Goal: Task Accomplishment & Management: Use online tool/utility

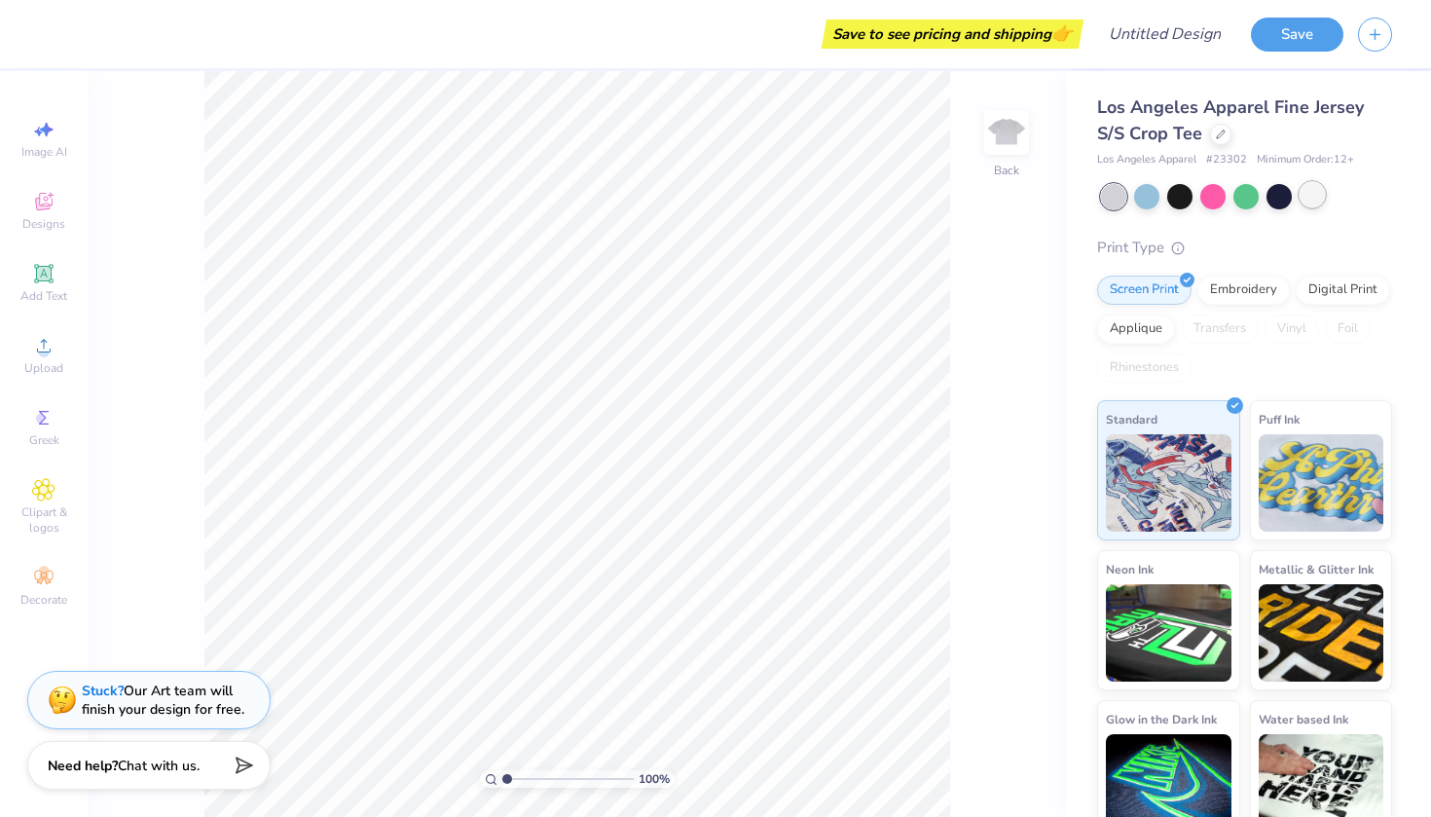
click at [1314, 200] on div at bounding box center [1312, 194] width 25 height 25
click at [1121, 194] on div at bounding box center [1113, 196] width 25 height 25
click at [1114, 192] on div at bounding box center [1113, 196] width 25 height 25
click at [1144, 192] on div at bounding box center [1146, 194] width 25 height 25
click at [1311, 198] on div at bounding box center [1312, 194] width 25 height 25
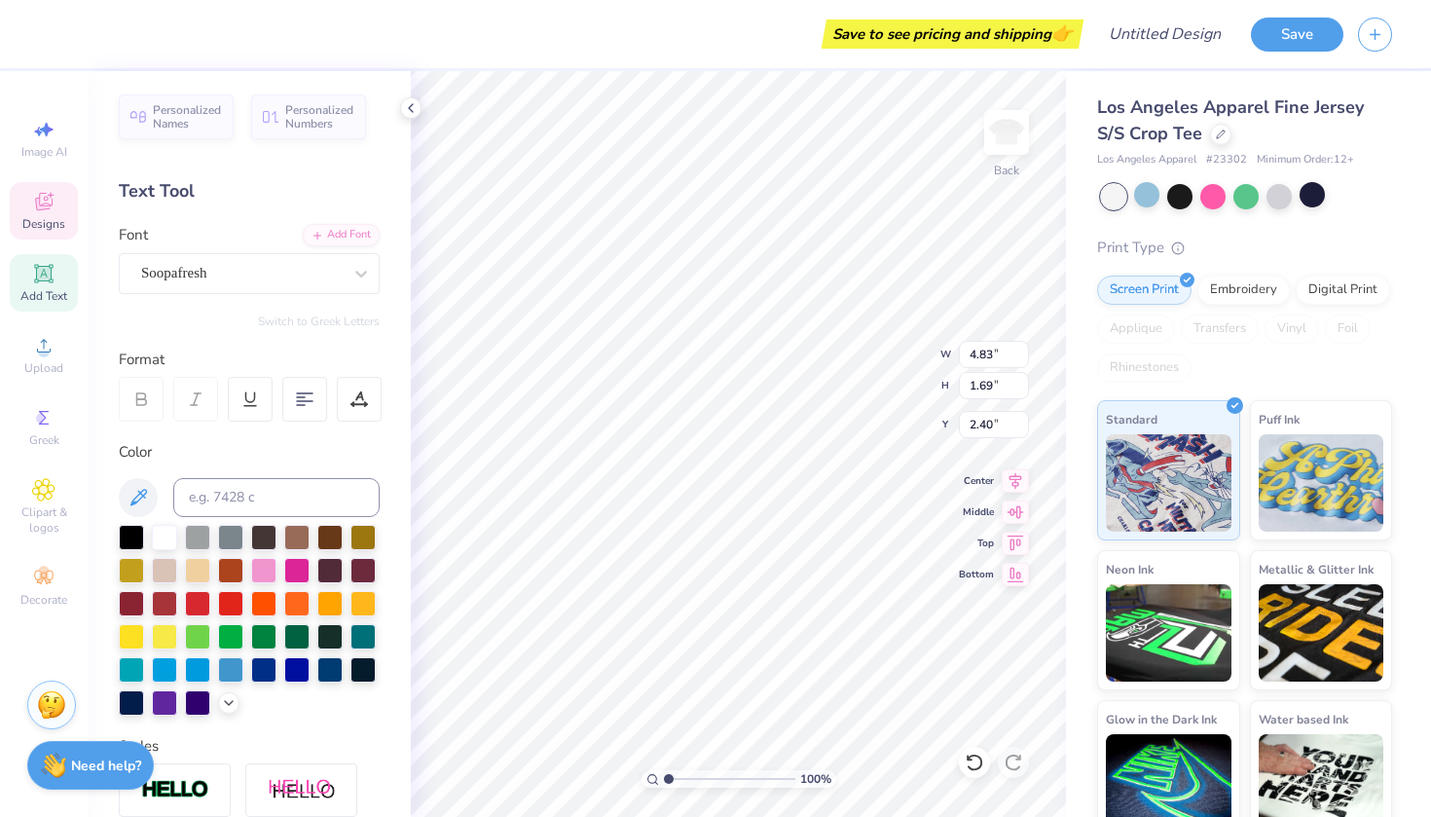
type textarea "z"
type textarea "D"
type textarea "deltas"
type input "3.21"
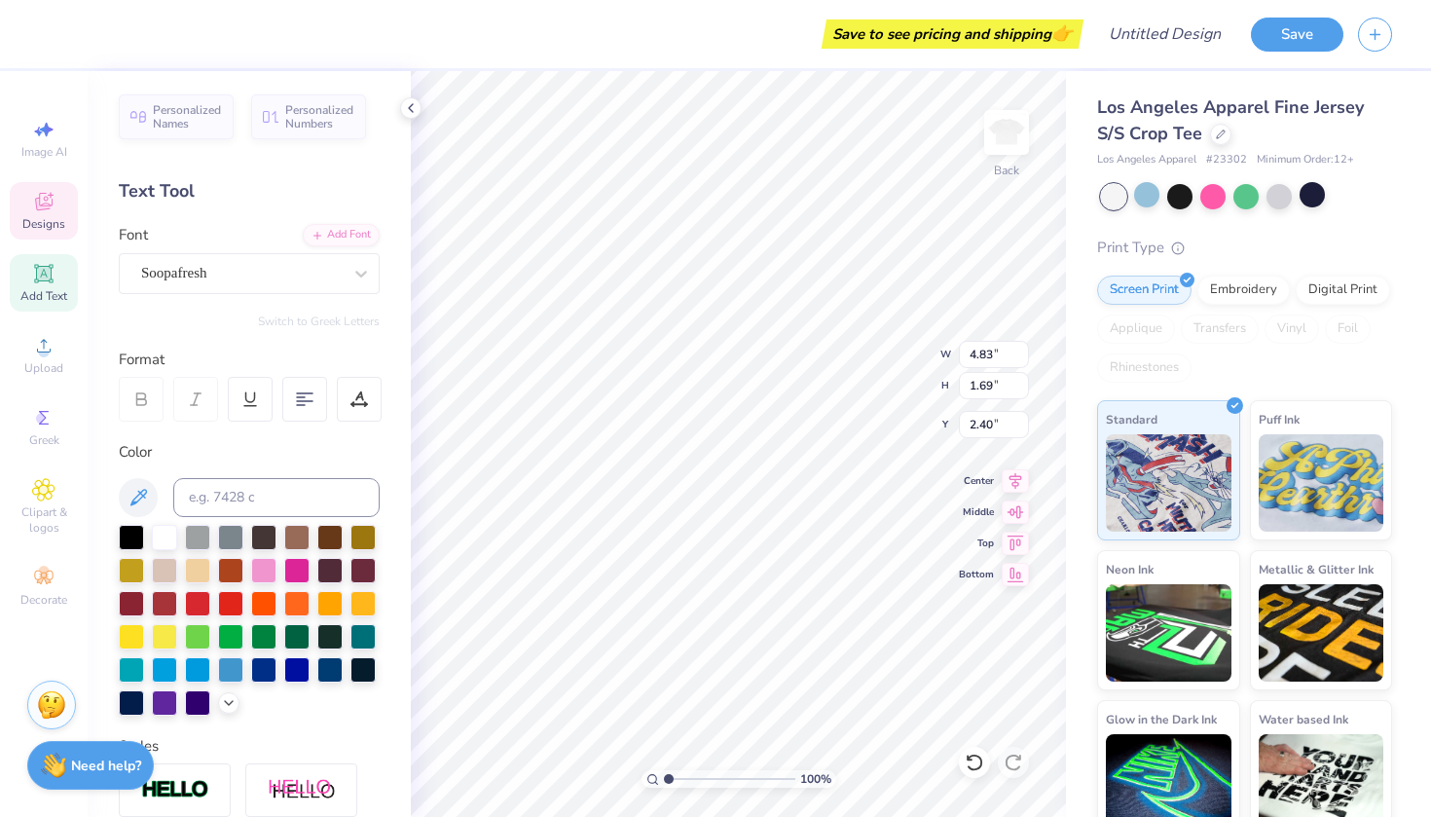
type input "0.88"
type input "4.09"
type textarea "b"
type input "6.86"
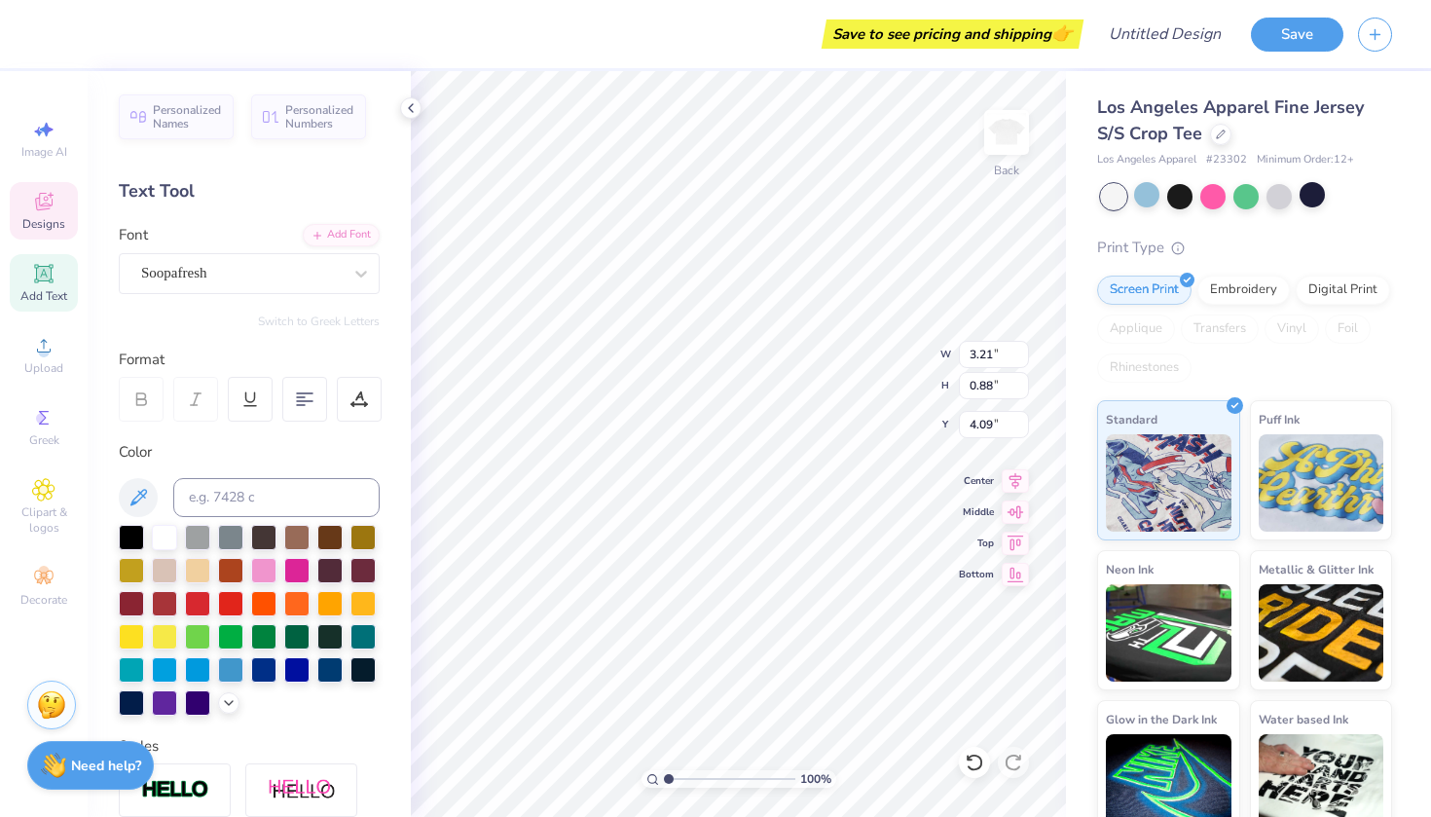
type input "1.83"
type input "2.33"
type textarea "delta"
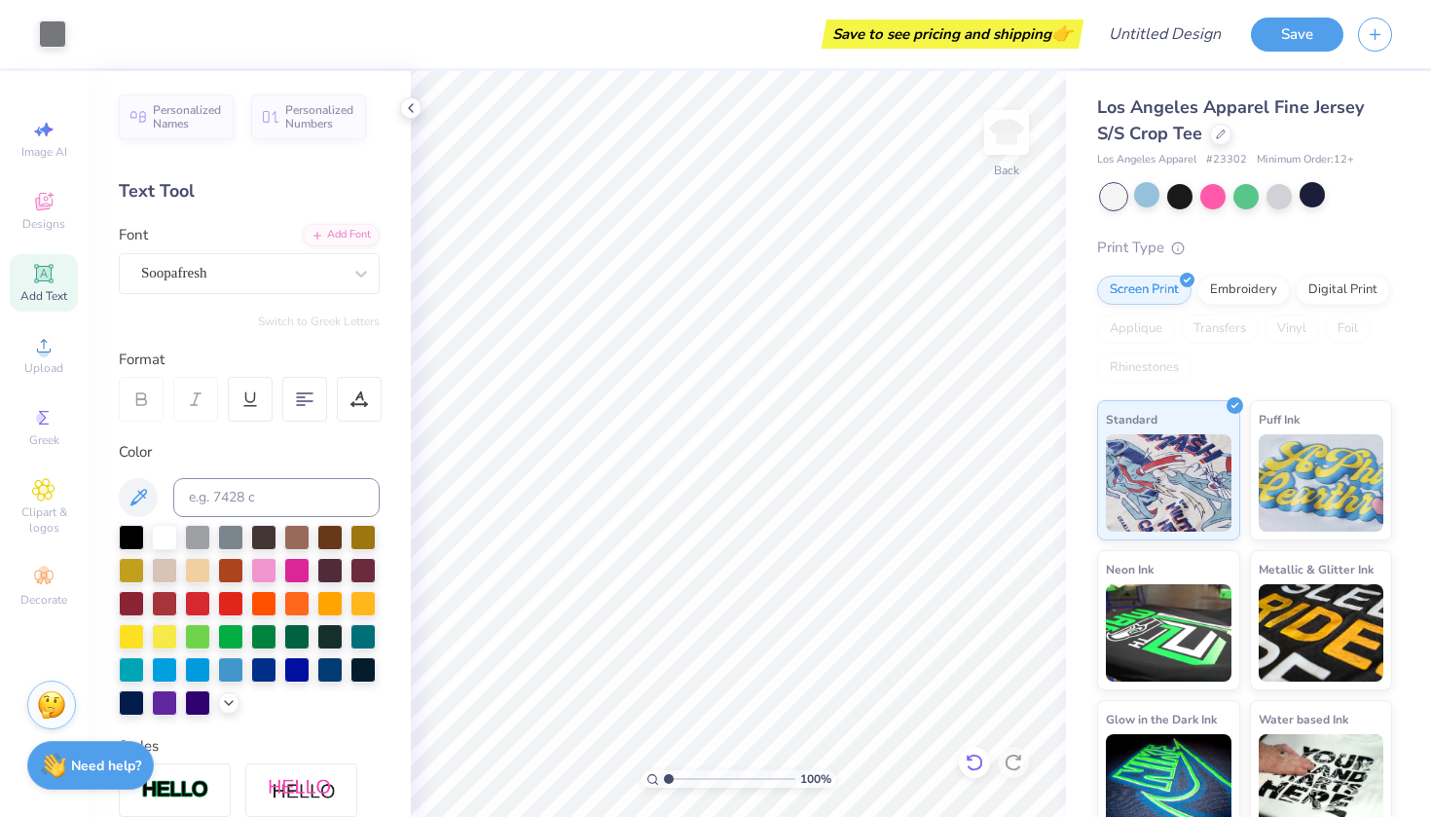
click at [973, 765] on icon at bounding box center [974, 762] width 19 height 19
type textarea "delta"
type input "3.21"
type input "0.88"
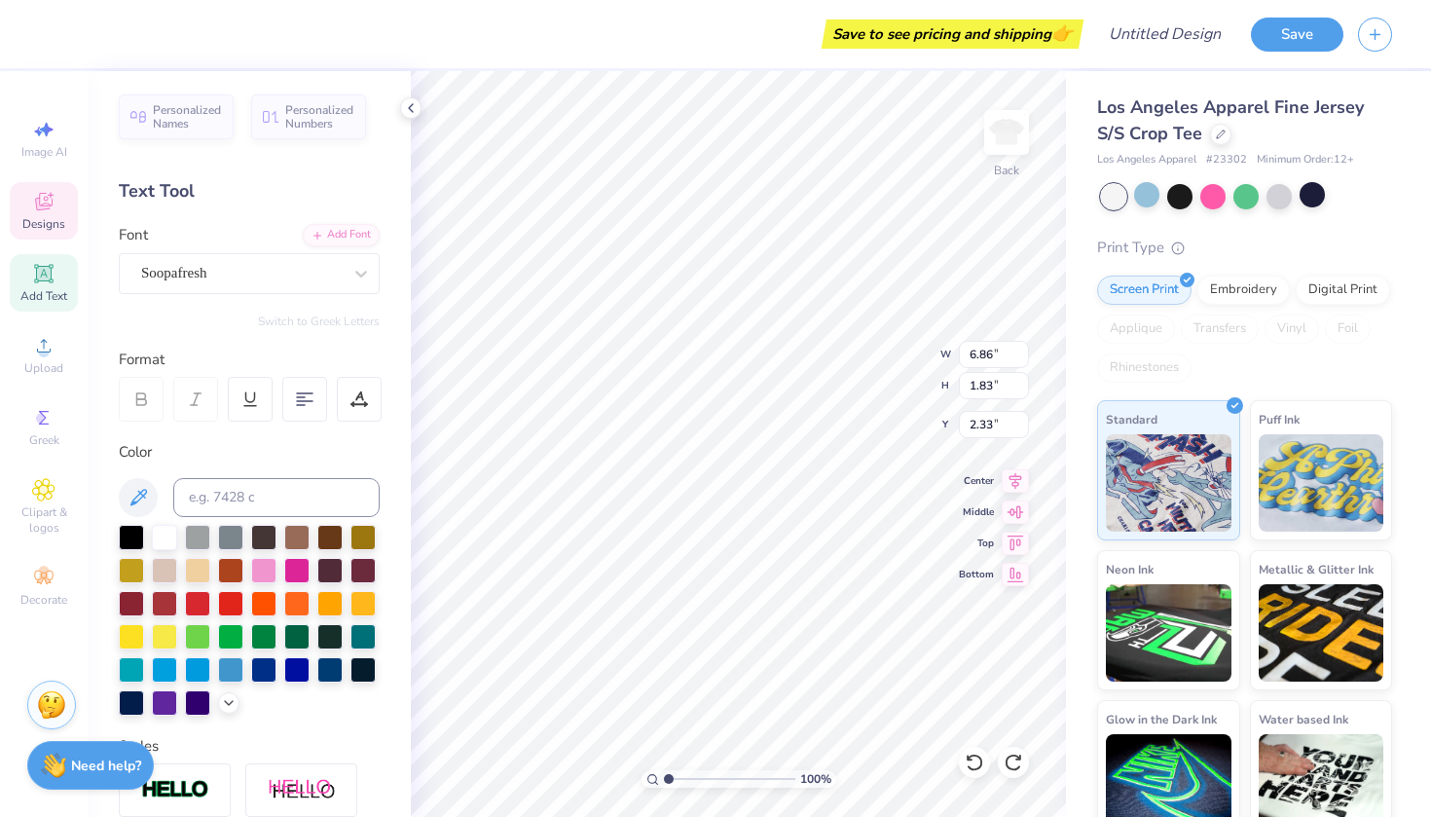
type input "4.09"
type textarea "b"
type textarea "psi sigma"
click at [263, 574] on div at bounding box center [263, 568] width 25 height 25
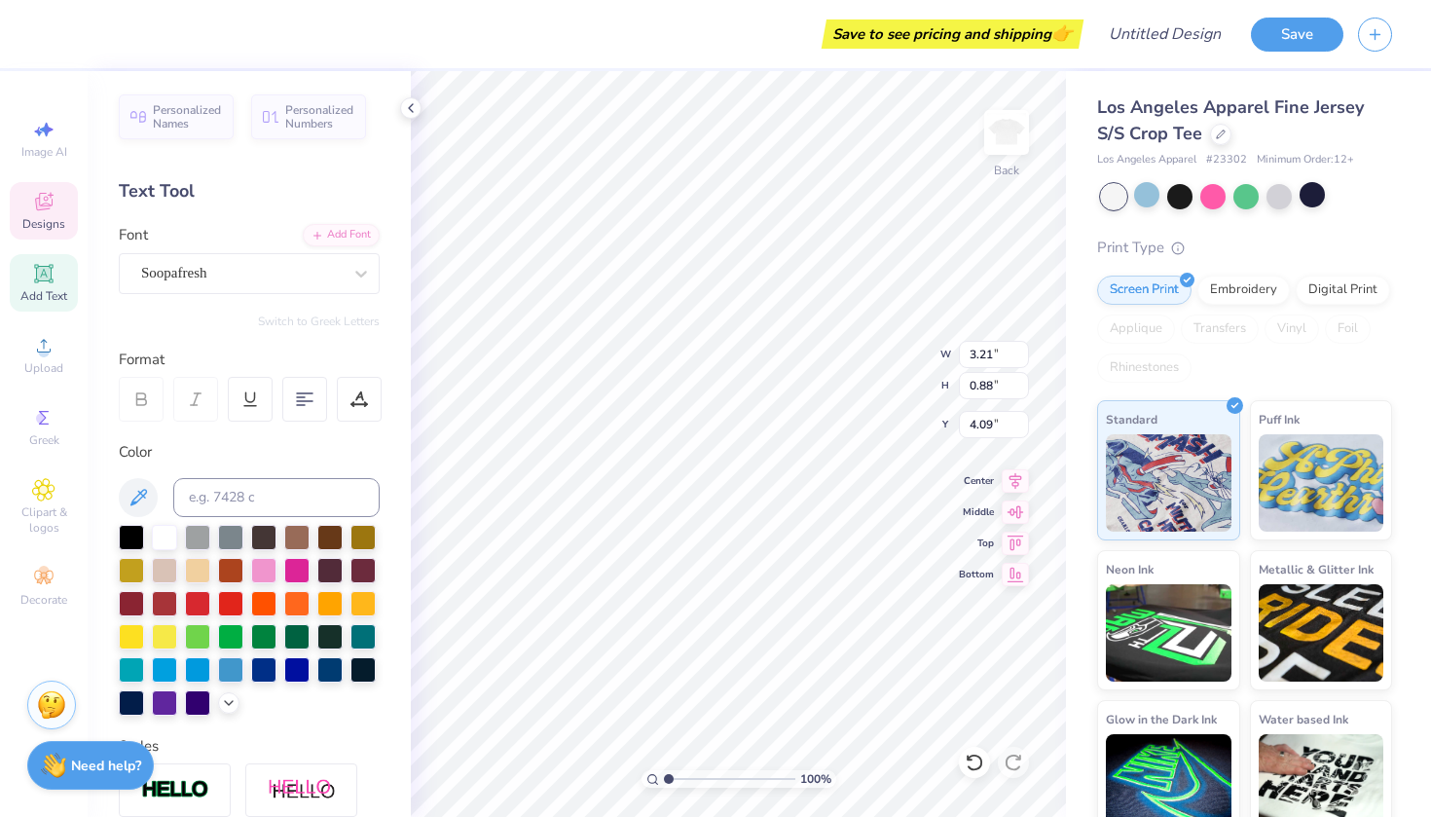
type input "5.64"
type input "1.83"
type input "2.33"
type input "3.70"
type input "3.77"
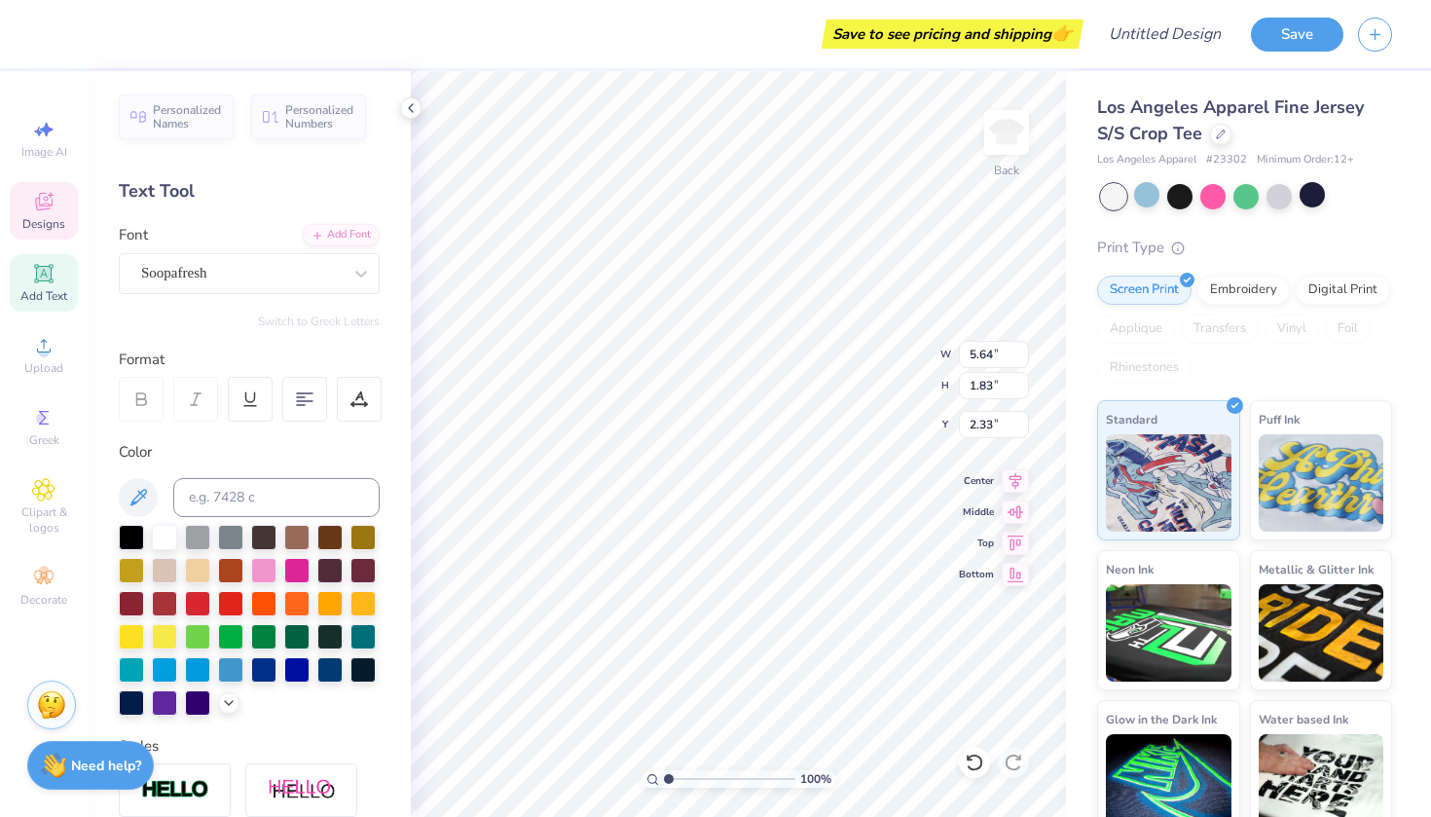
type input "1.67"
click at [264, 567] on div at bounding box center [263, 568] width 25 height 25
type input "3.70"
type input "3.77"
type input "1.67"
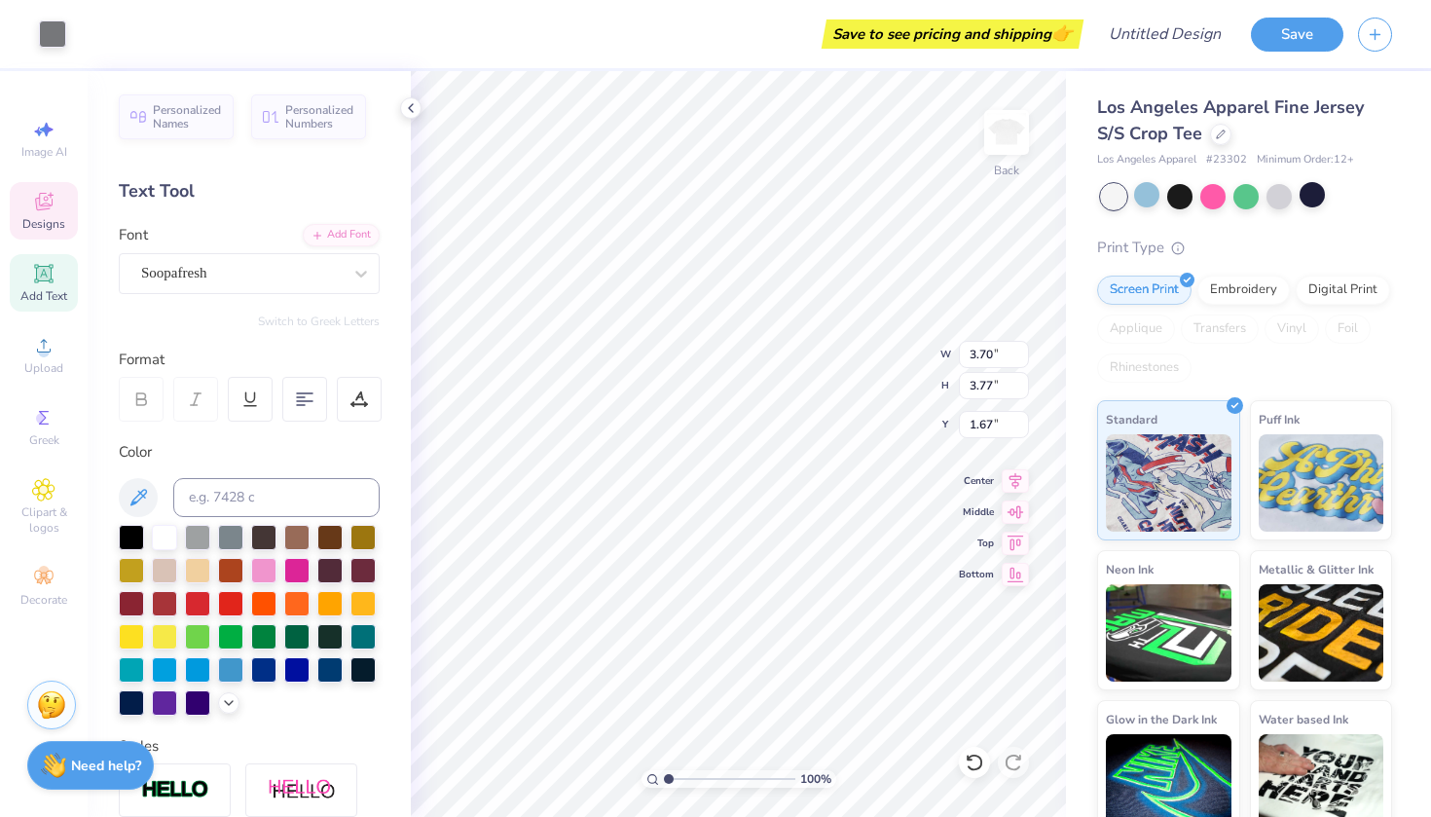
click at [247, 581] on div at bounding box center [249, 620] width 261 height 191
click at [261, 571] on div at bounding box center [263, 568] width 25 height 25
click at [271, 565] on div at bounding box center [263, 568] width 25 height 25
click at [54, 36] on div at bounding box center [52, 31] width 27 height 27
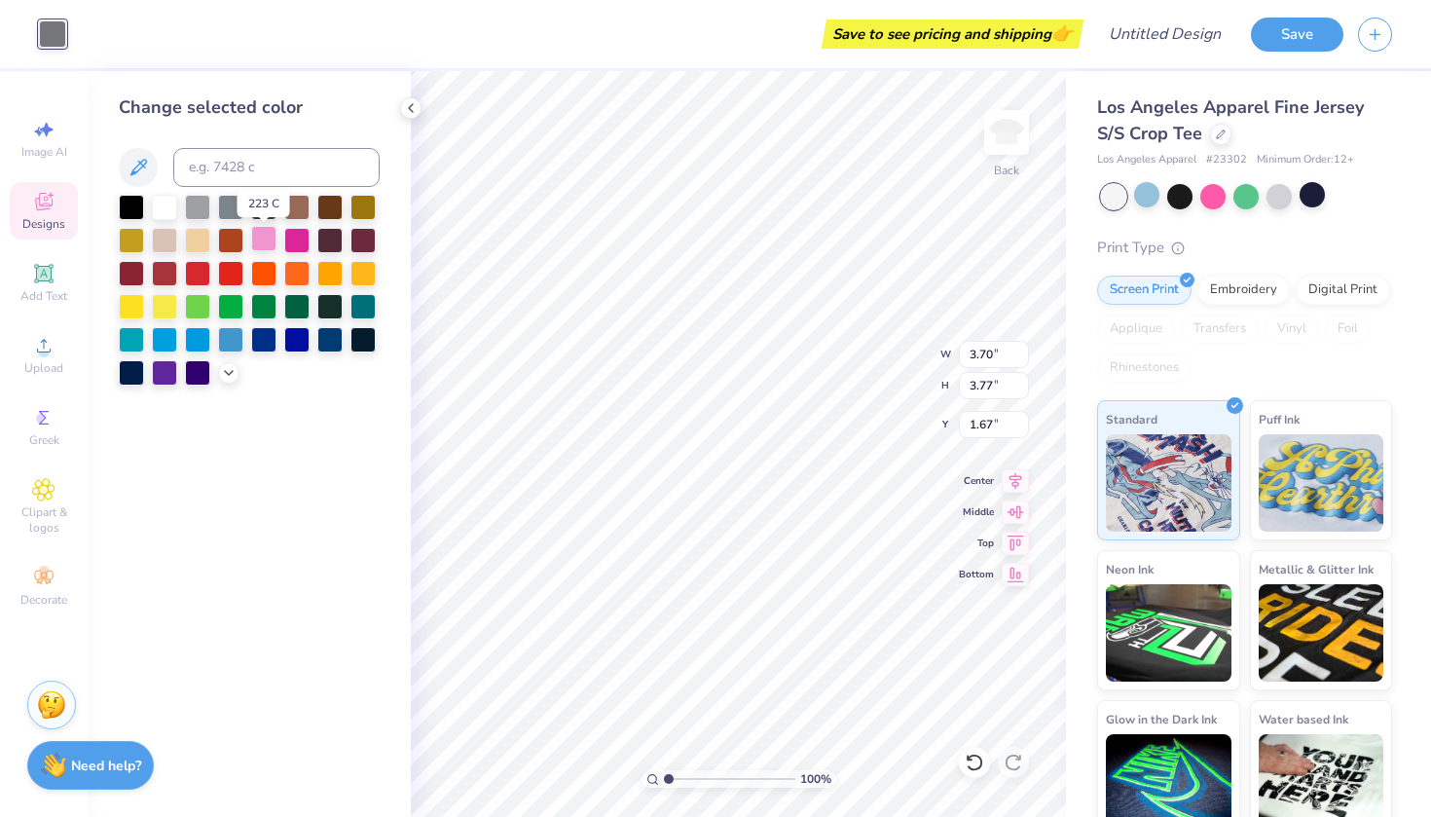
click at [264, 244] on div at bounding box center [263, 238] width 25 height 25
type input "1.69"
type input "1.72"
type input "1.50"
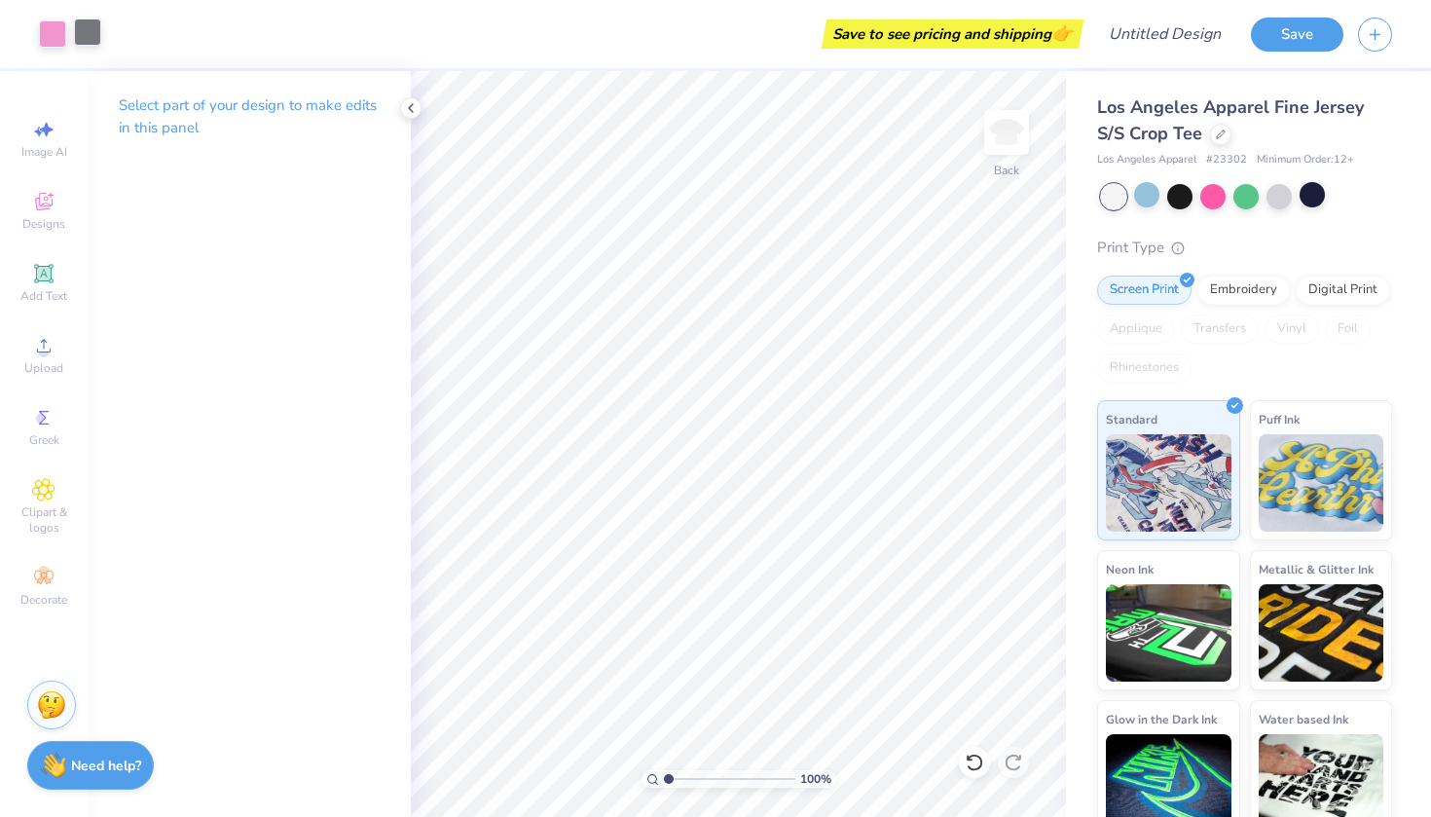
click at [81, 40] on div at bounding box center [87, 31] width 27 height 27
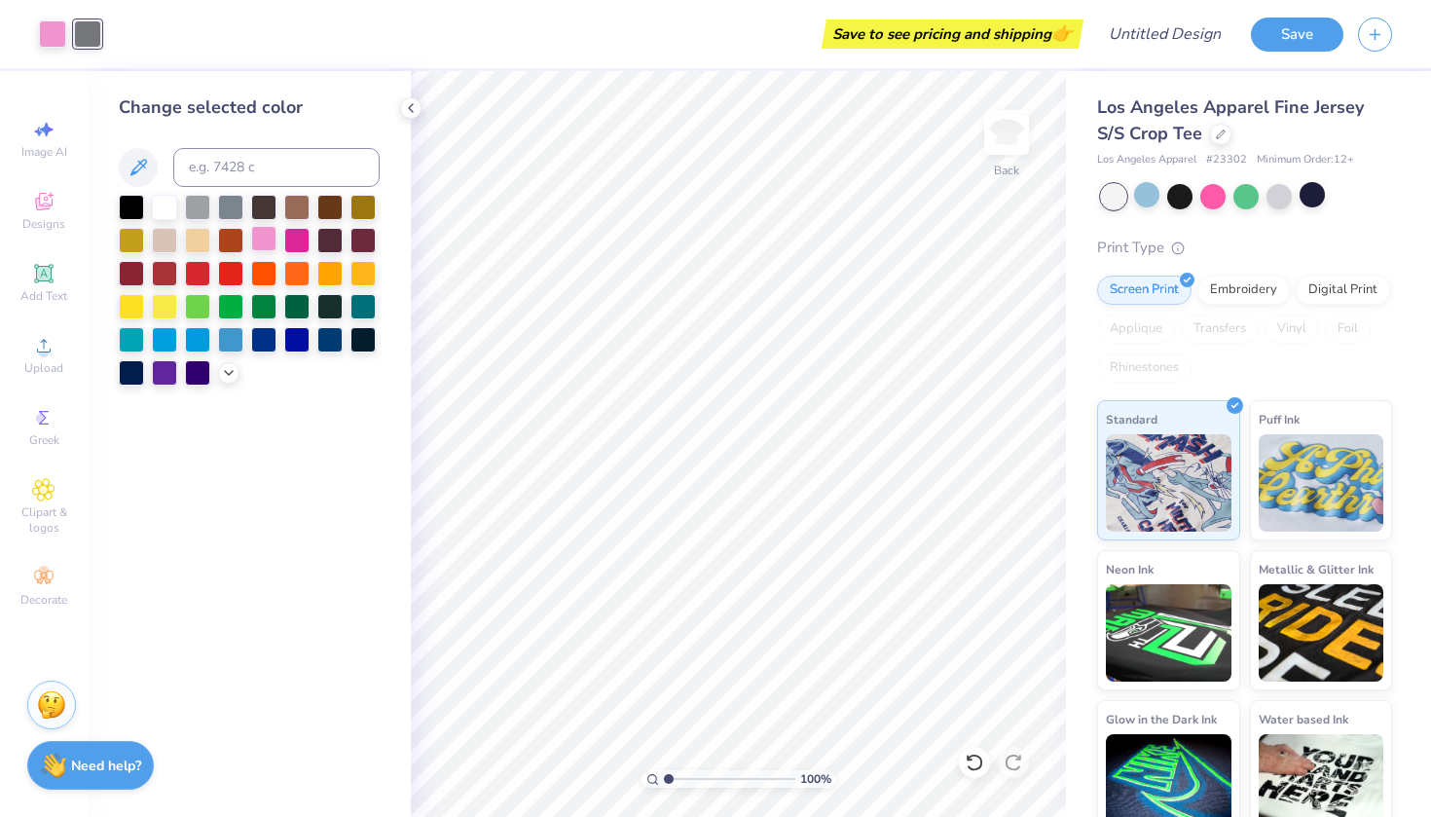
click at [265, 246] on div at bounding box center [263, 238] width 25 height 25
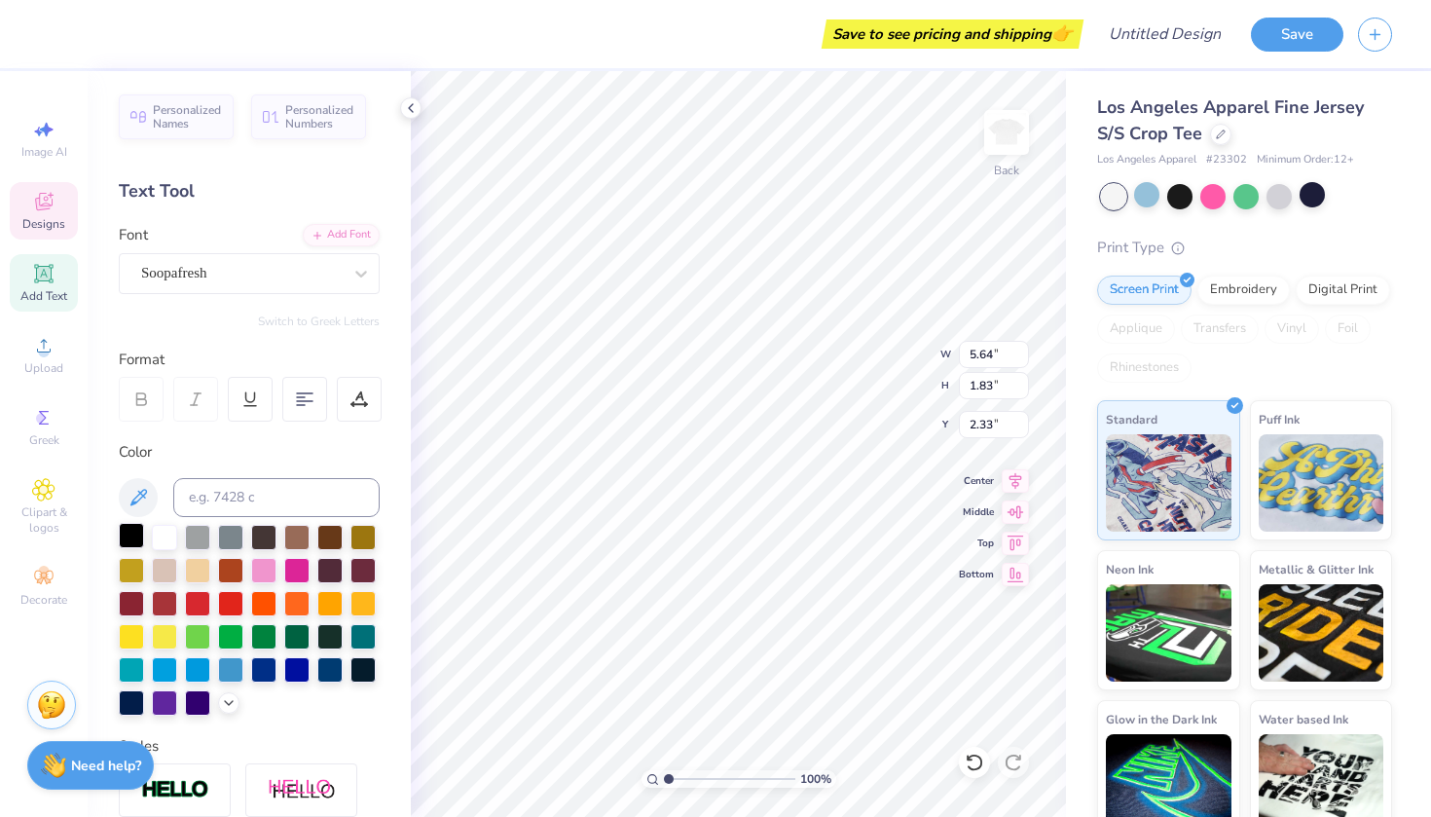
click at [130, 537] on div at bounding box center [131, 535] width 25 height 25
click at [228, 532] on div at bounding box center [230, 535] width 25 height 25
click at [194, 666] on div at bounding box center [197, 667] width 25 height 25
click at [164, 671] on div at bounding box center [164, 667] width 25 height 25
click at [292, 574] on div at bounding box center [296, 568] width 25 height 25
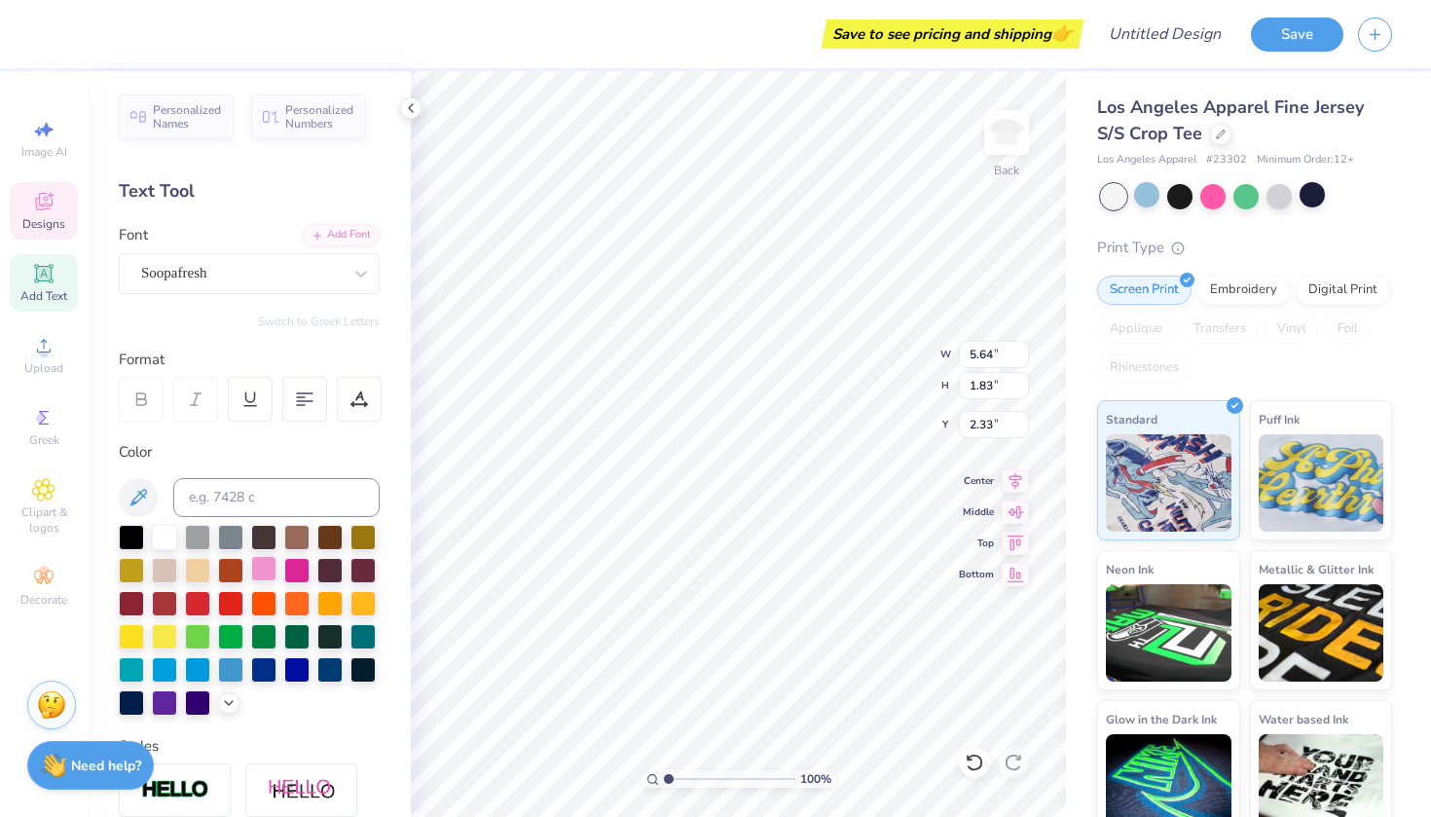
click at [272, 575] on div at bounding box center [263, 568] width 25 height 25
click at [227, 537] on div at bounding box center [230, 535] width 25 height 25
click at [207, 536] on div at bounding box center [197, 535] width 25 height 25
click at [227, 536] on div at bounding box center [230, 535] width 25 height 25
click at [230, 546] on div at bounding box center [230, 535] width 25 height 25
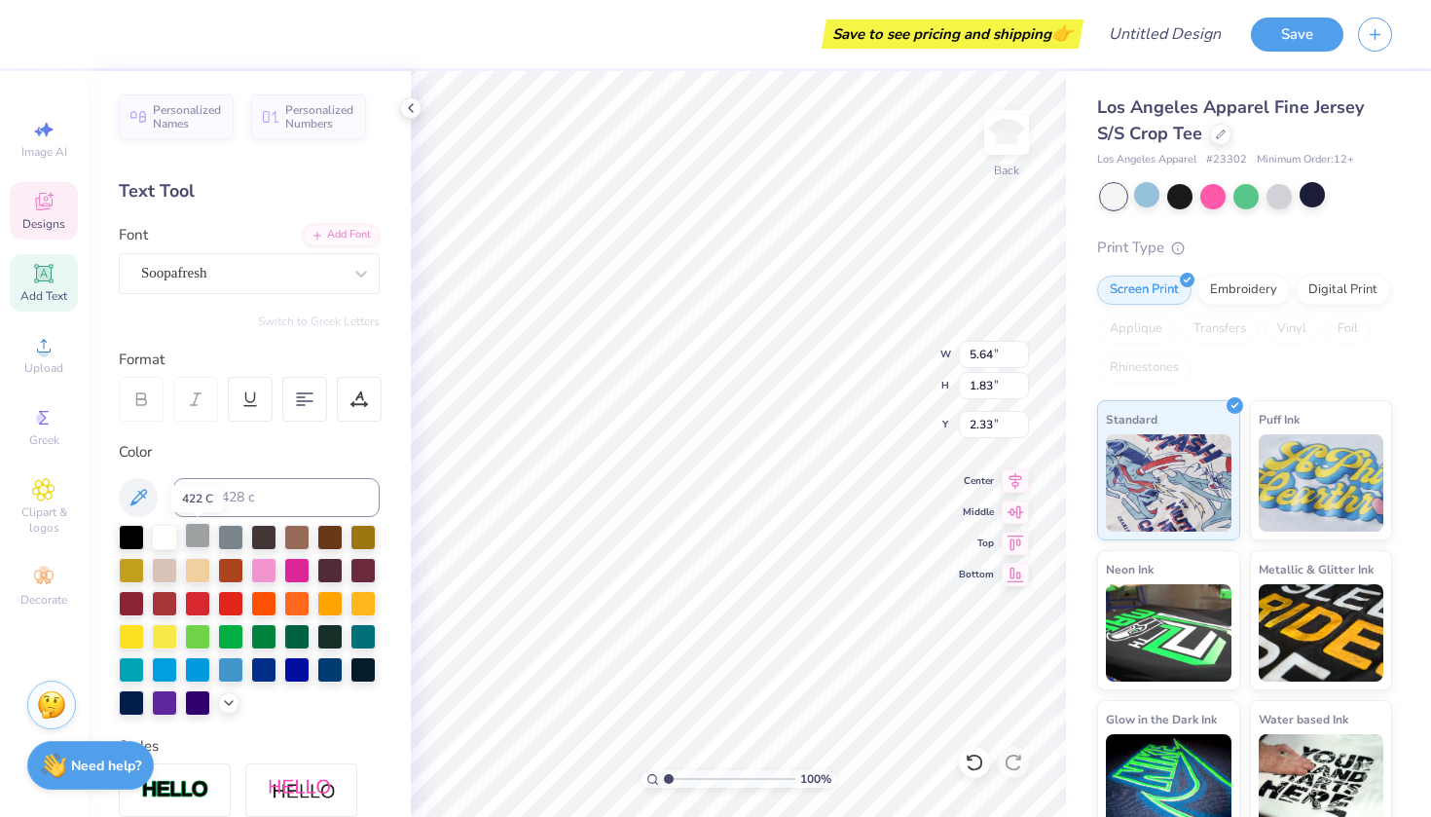
click at [187, 530] on div at bounding box center [197, 535] width 25 height 25
click at [203, 536] on div at bounding box center [197, 535] width 25 height 25
type textarea "delta"
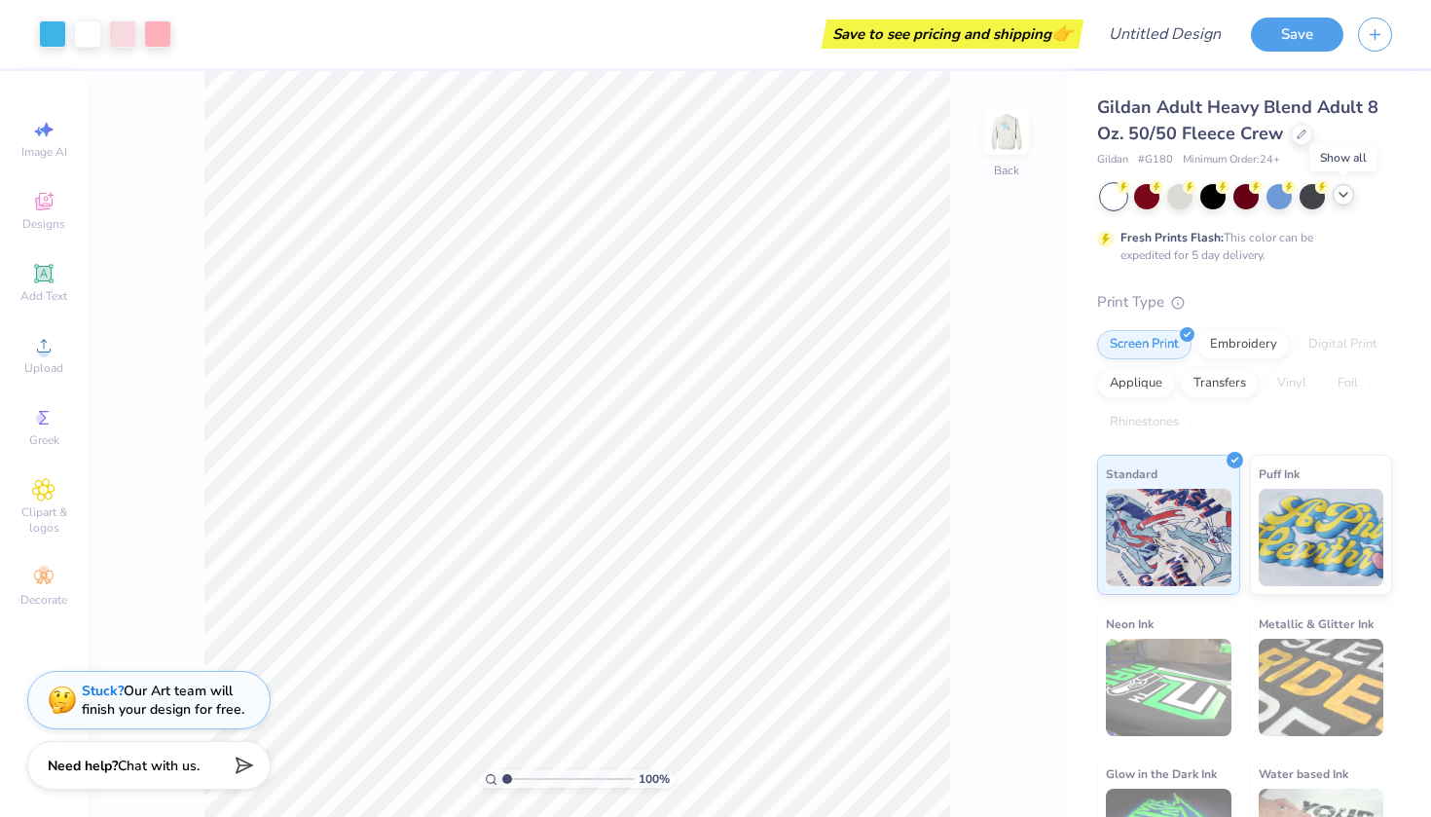
click at [1339, 195] on icon at bounding box center [1344, 195] width 16 height 16
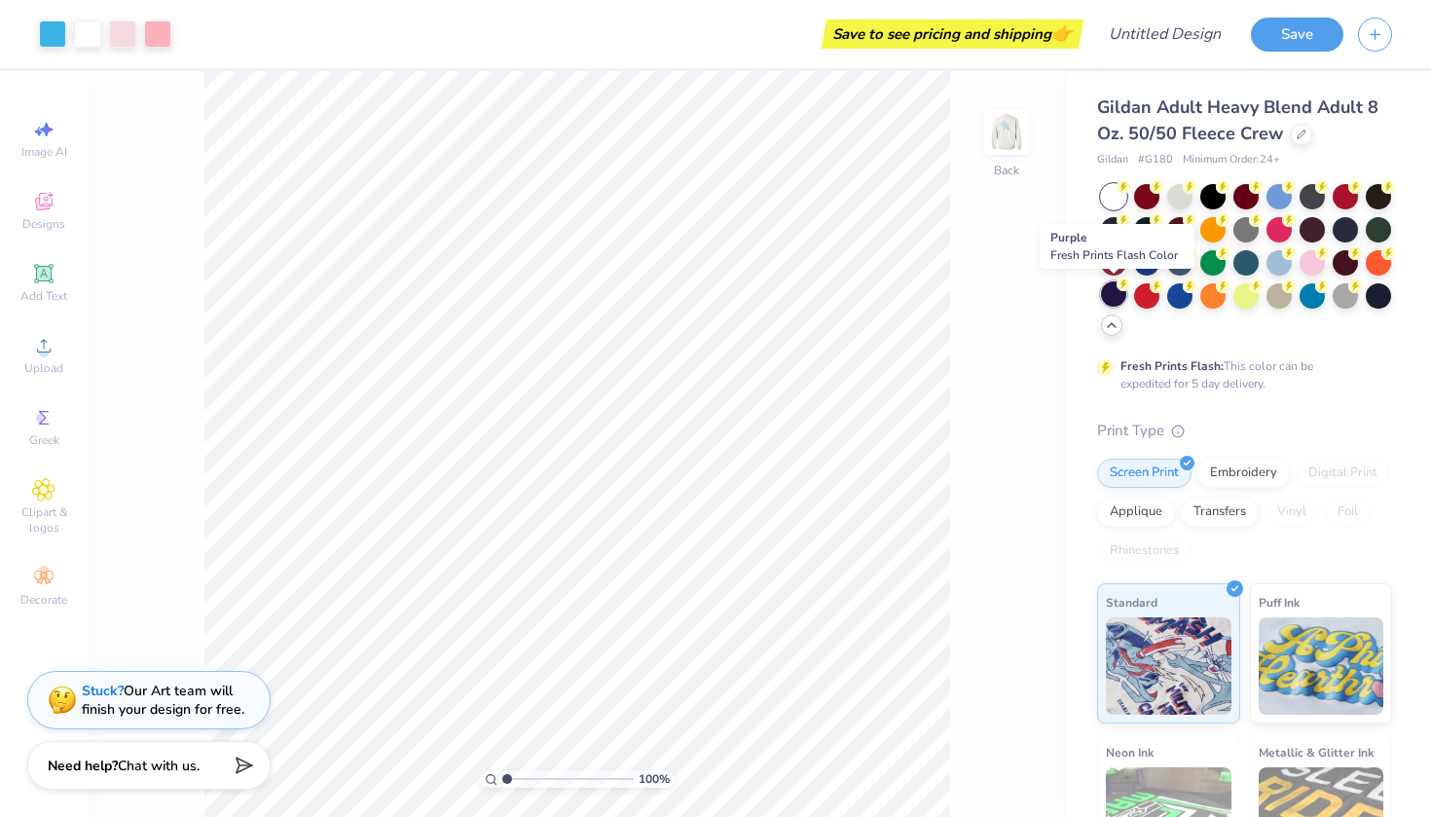
click at [1118, 296] on div at bounding box center [1113, 293] width 25 height 25
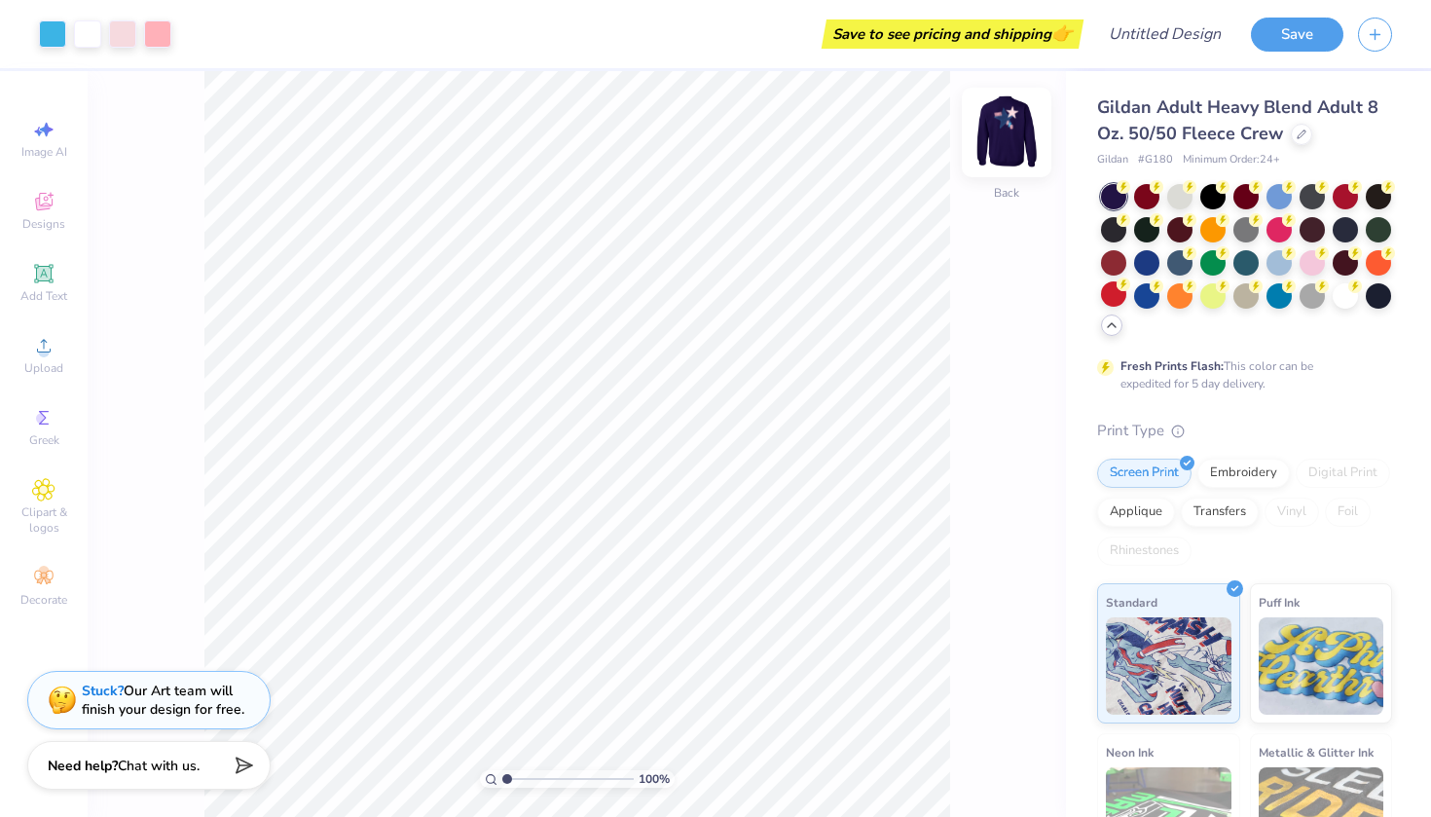
click at [1014, 128] on img at bounding box center [1007, 132] width 78 height 78
click at [1348, 292] on div at bounding box center [1345, 293] width 25 height 25
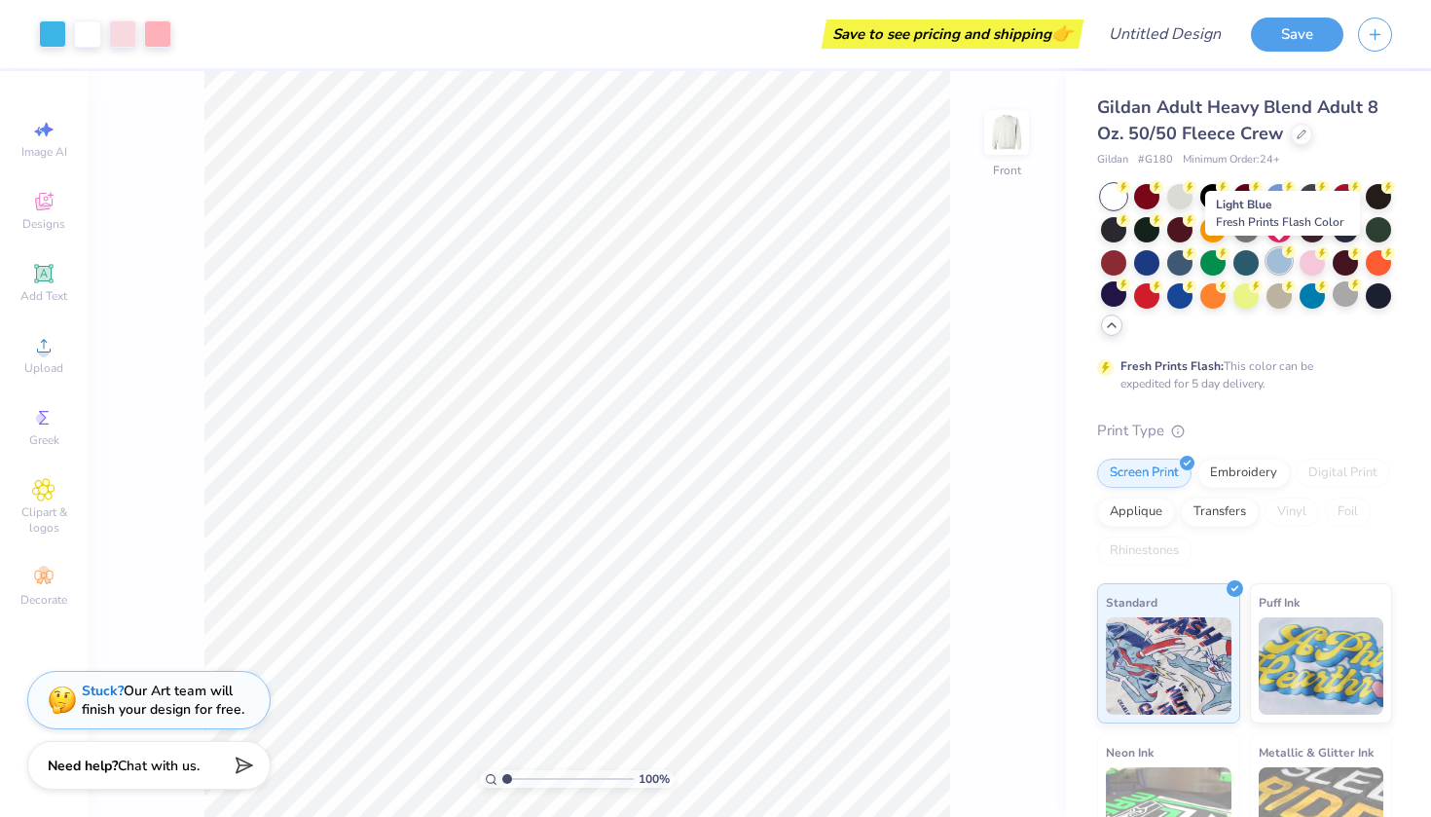
click at [1279, 260] on div at bounding box center [1279, 260] width 25 height 25
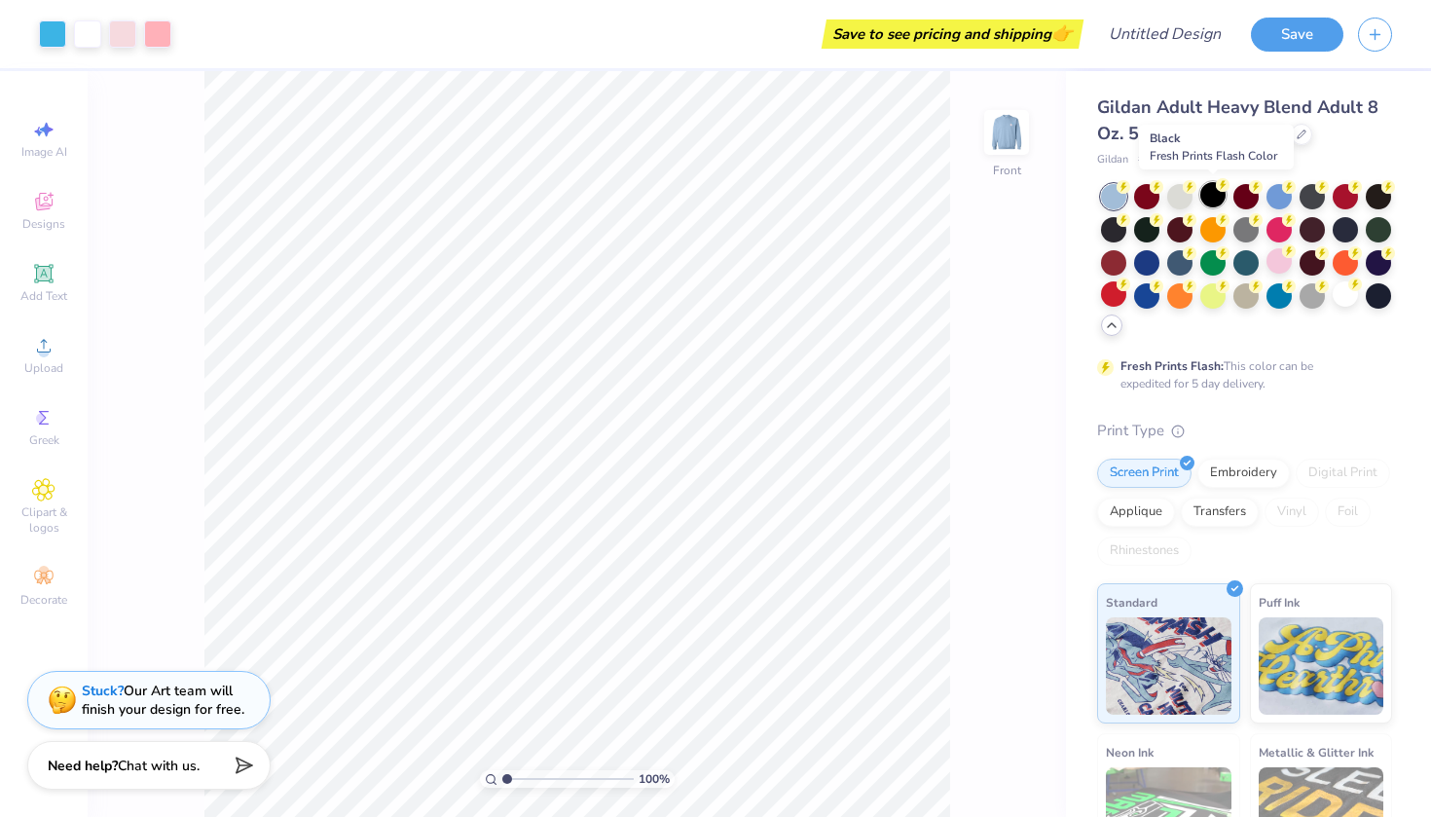
click at [1204, 196] on div at bounding box center [1213, 194] width 25 height 25
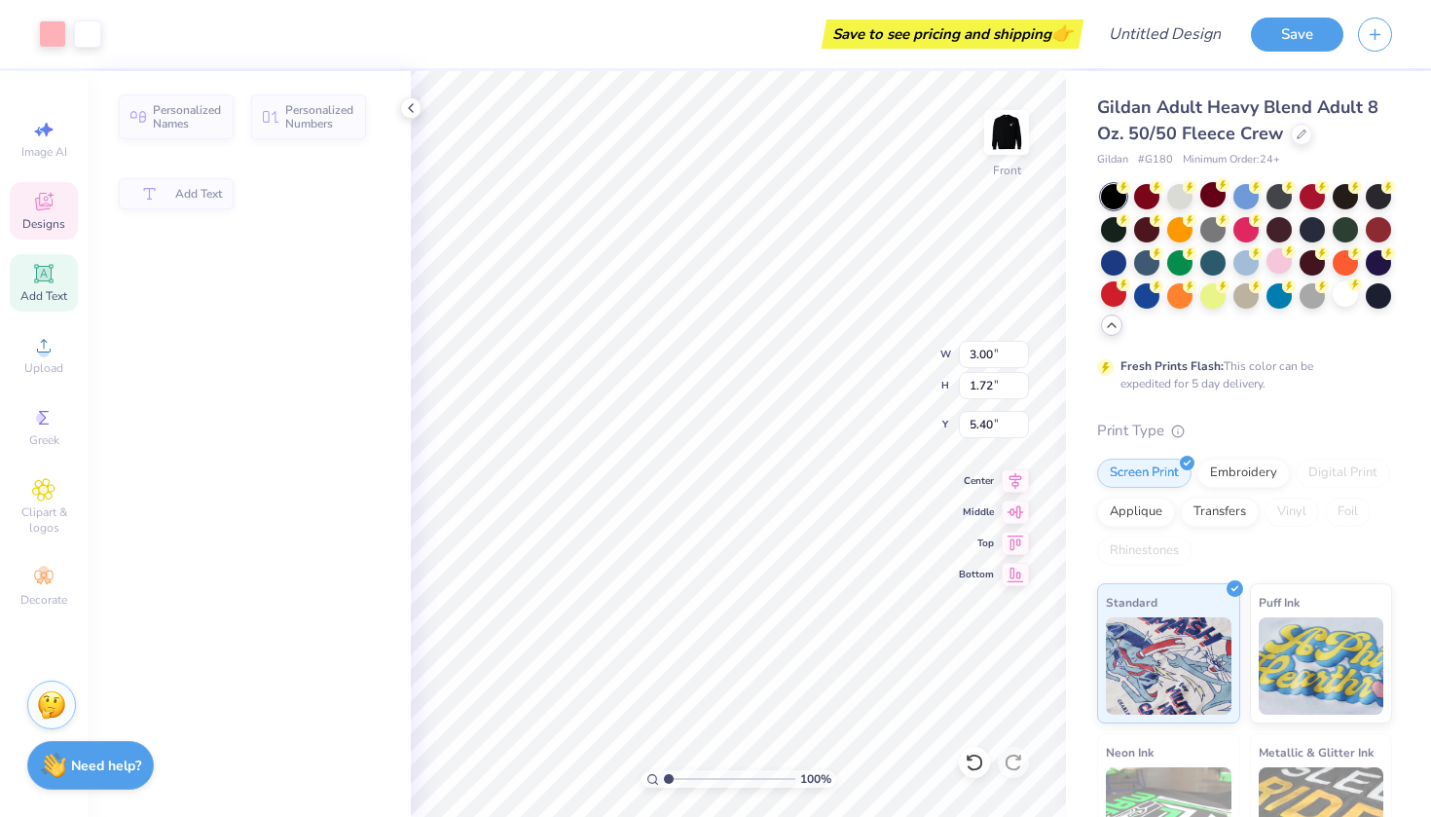
type input "5.47"
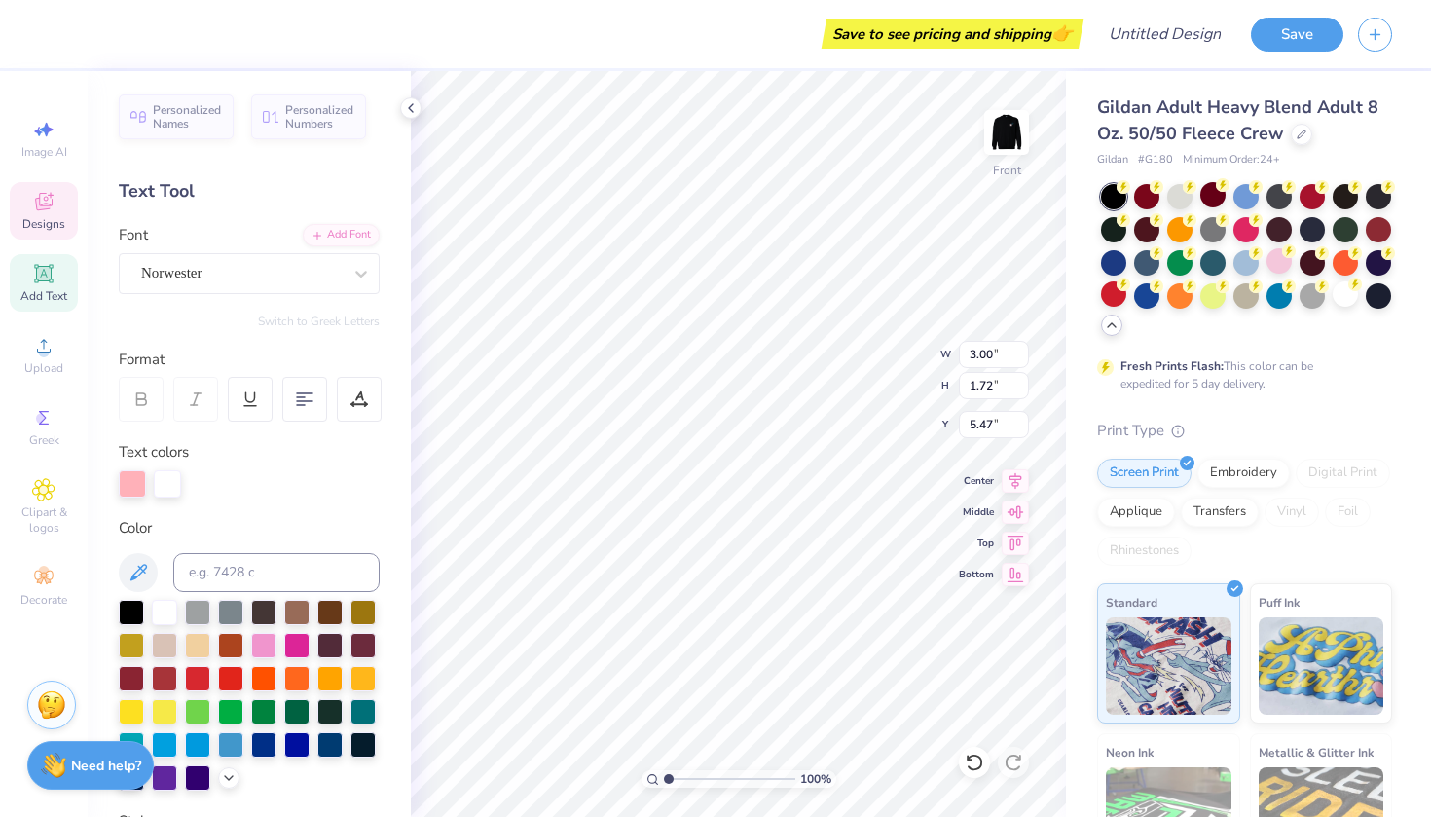
type textarea "1"
type textarea "2002"
type input "1.26"
type input "1.71"
type input "9.77"
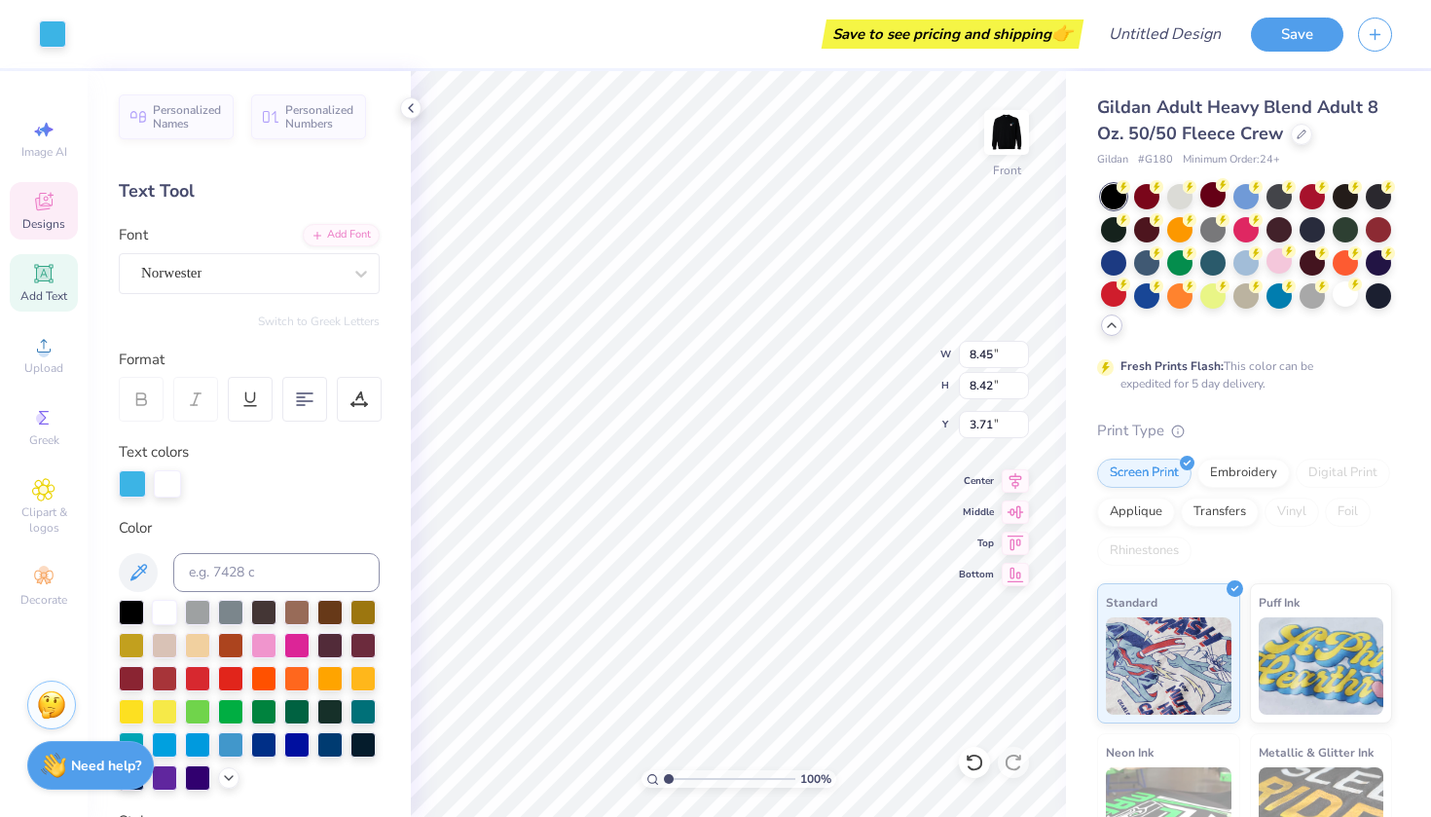
type input "1.28"
type input "1.71"
type input "8.92"
type textarea "D"
type textarea "Y"
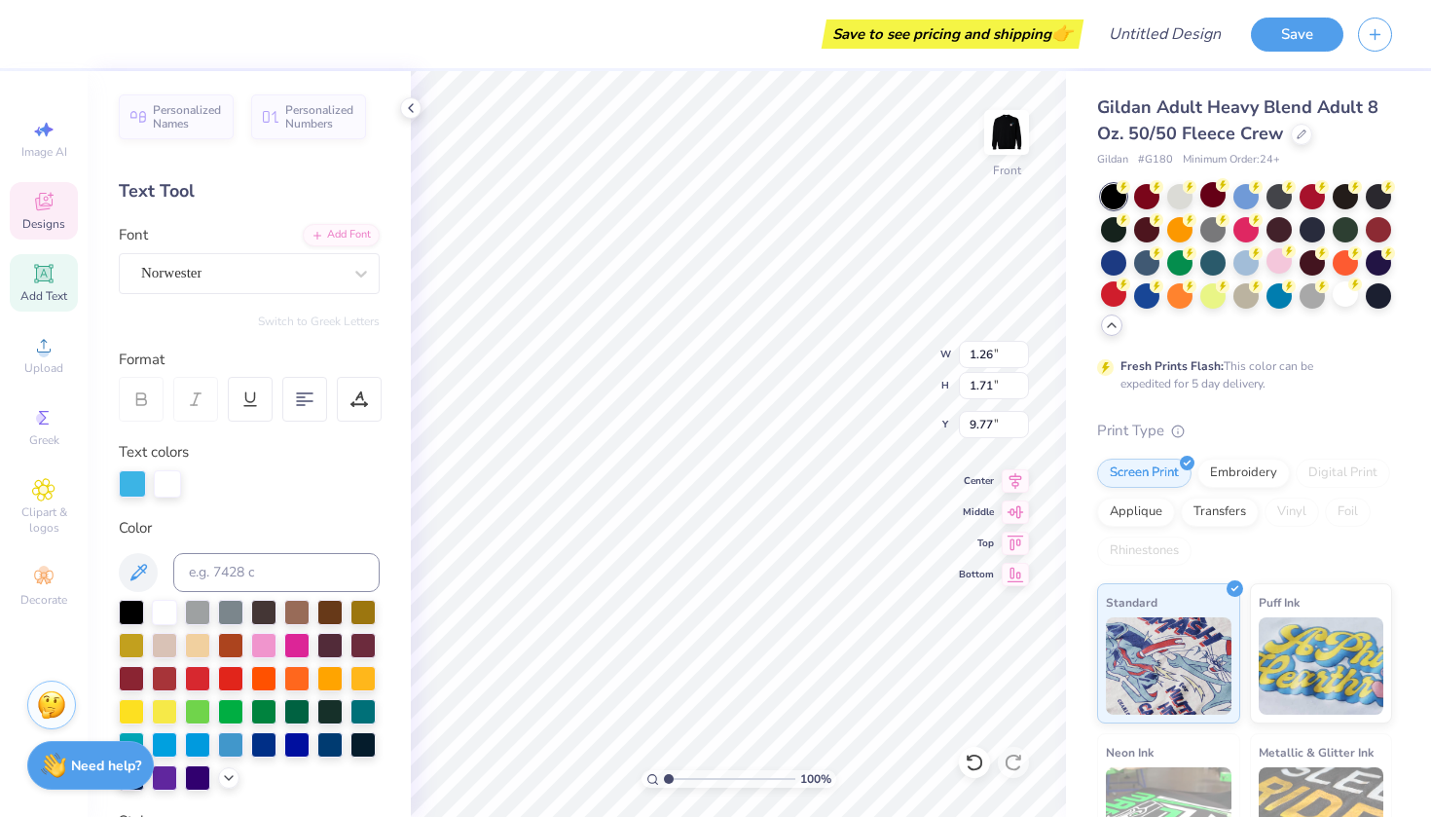
type input "1.04"
type input "10.63"
type textarea "S"
